Goal: Find specific page/section: Find specific page/section

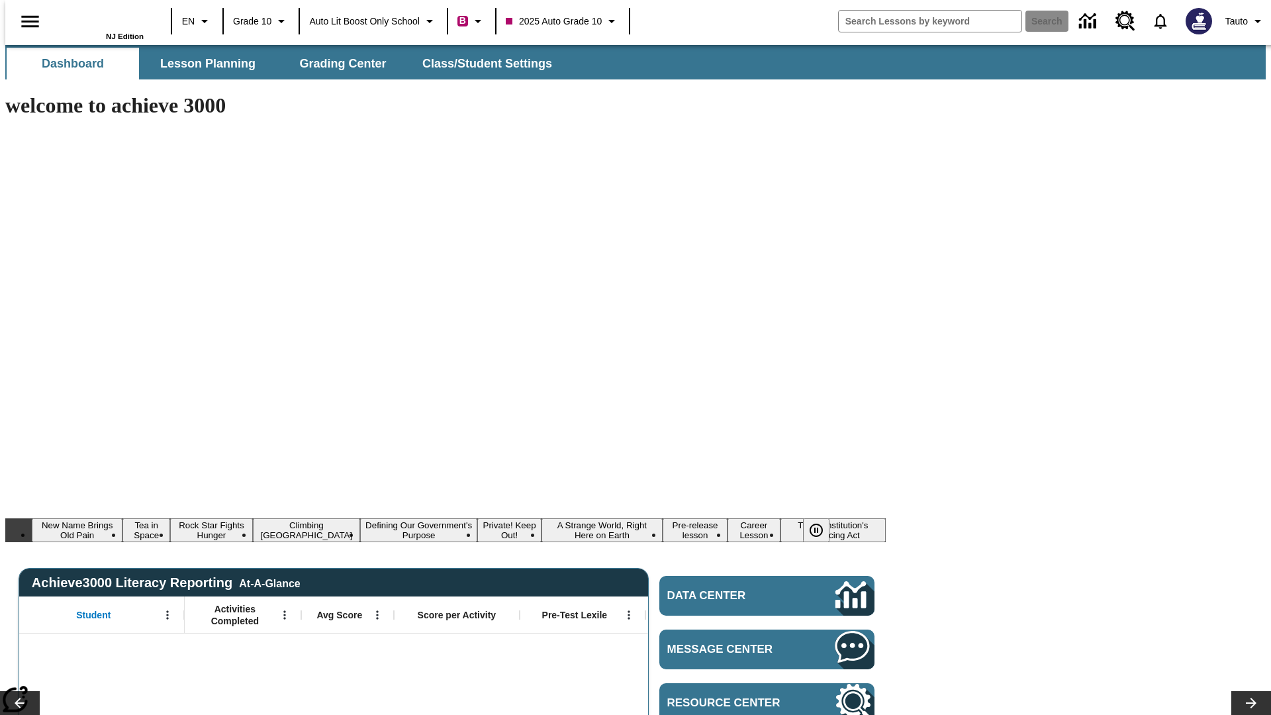
type input "-1"
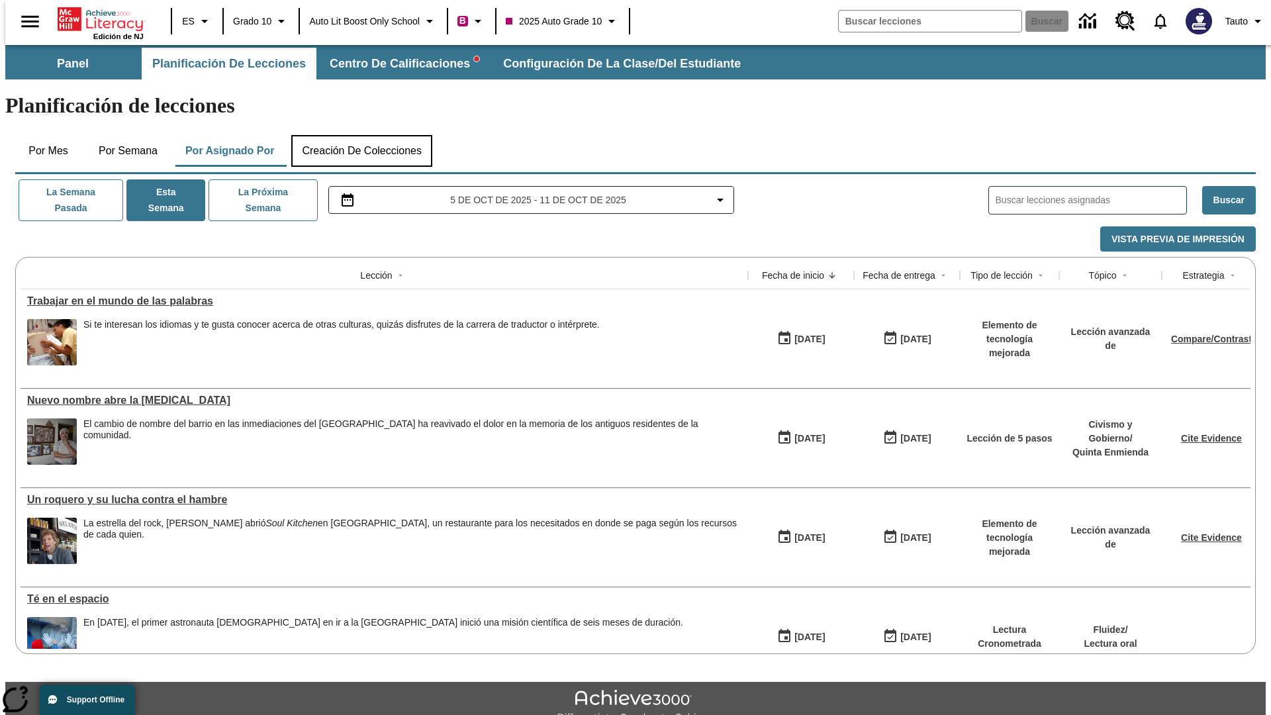
click at [359, 135] on button "Creación de colecciones" at bounding box center [361, 151] width 141 height 32
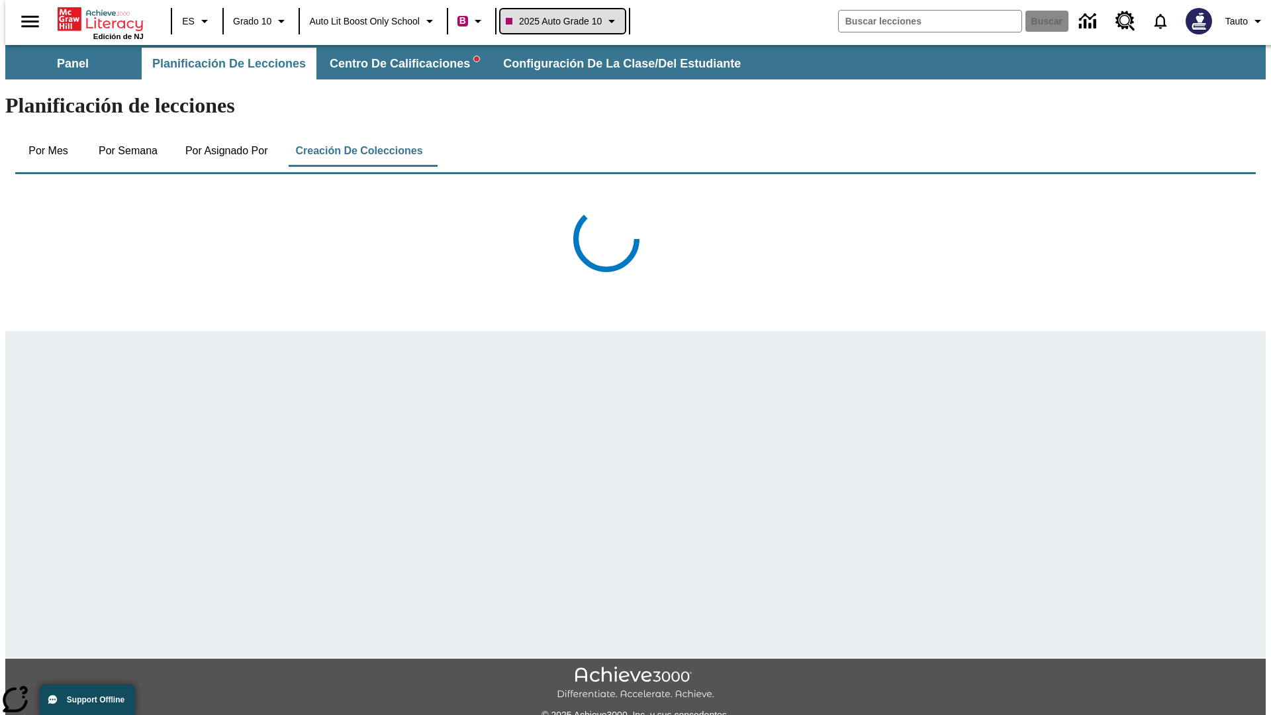
click at [564, 21] on span "2025 Auto Grade 10" at bounding box center [554, 22] width 96 height 14
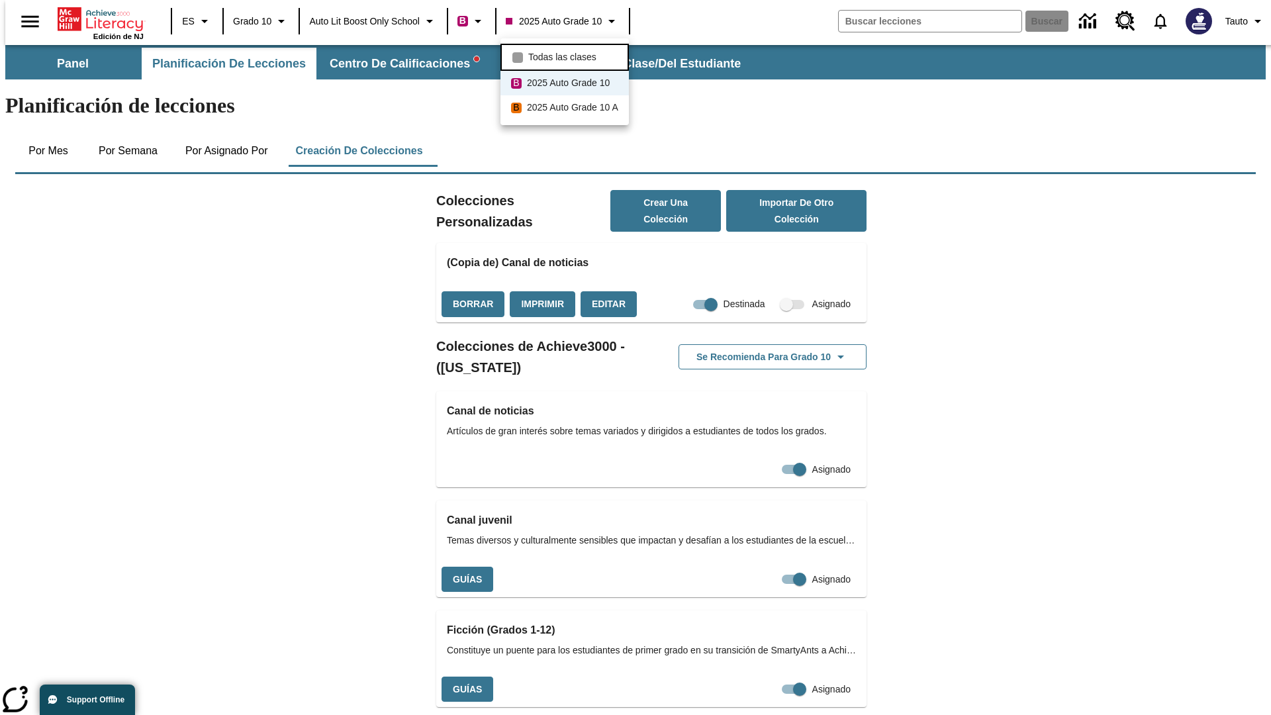
click at [566, 56] on span "Todas las clases" at bounding box center [562, 57] width 68 height 14
